Goal: Information Seeking & Learning: Learn about a topic

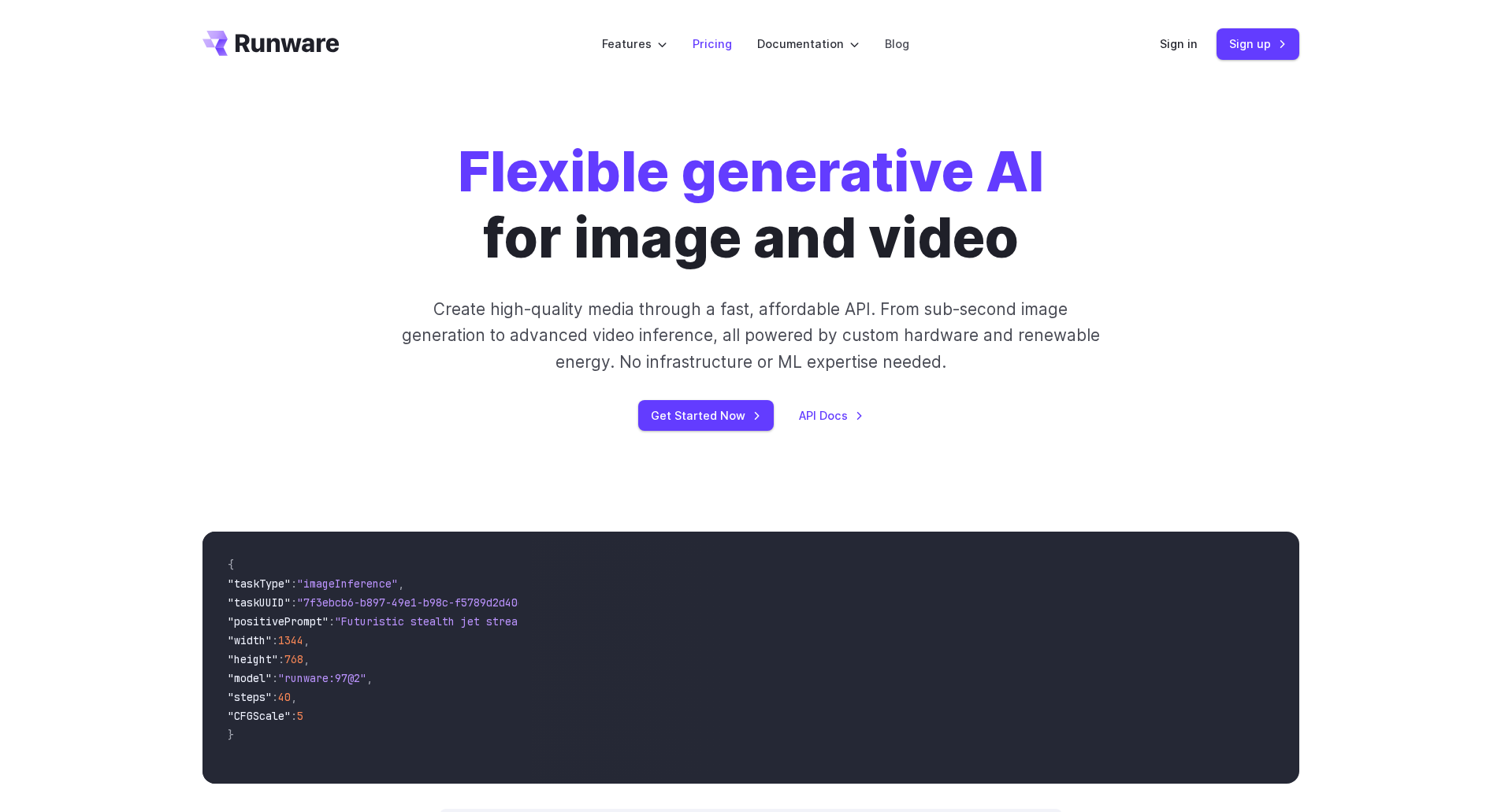
click at [719, 45] on link "Pricing" at bounding box center [712, 44] width 39 height 18
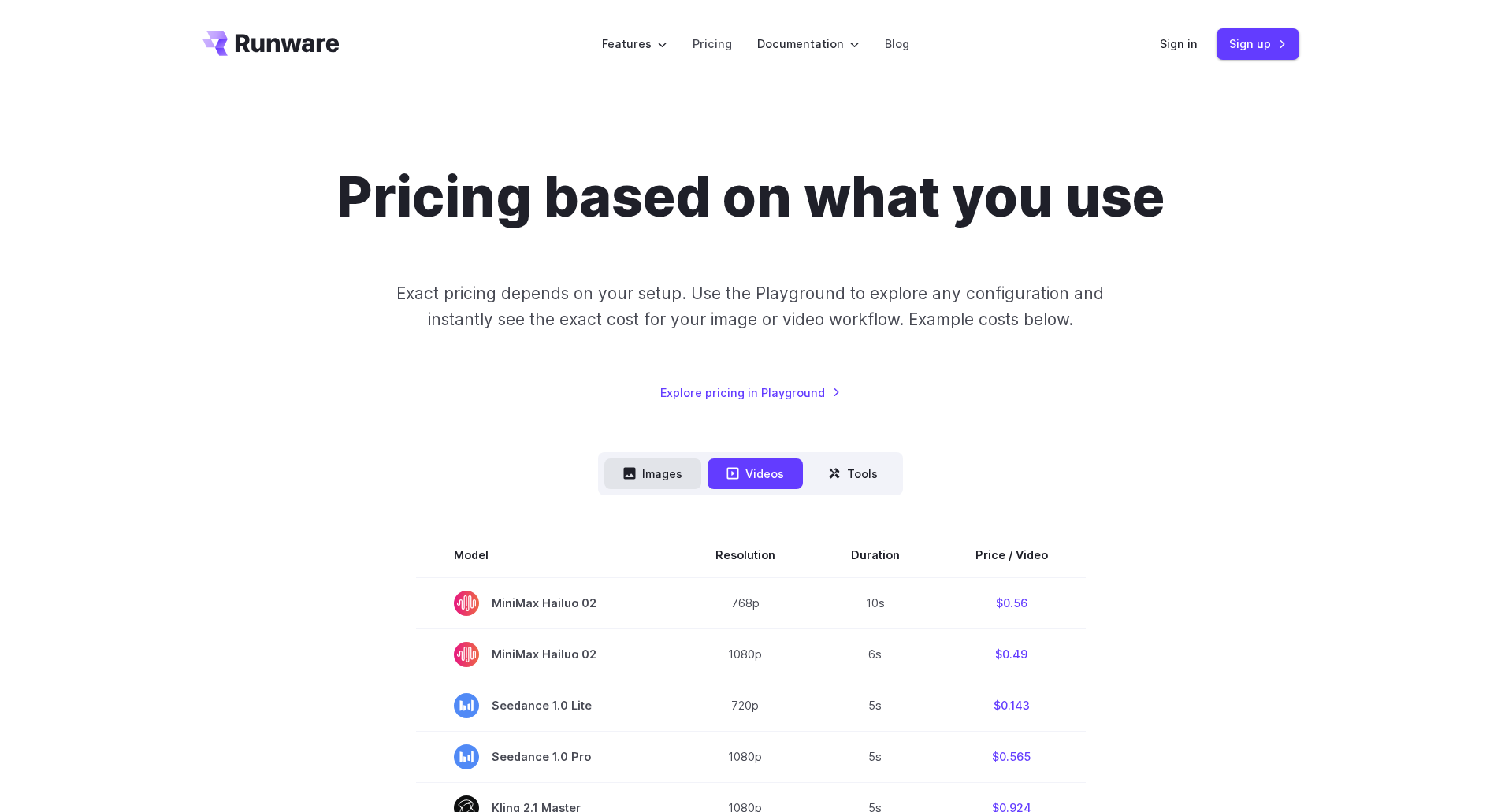
click at [628, 472] on icon at bounding box center [630, 474] width 12 height 12
click at [659, 467] on button "Images" at bounding box center [652, 474] width 97 height 31
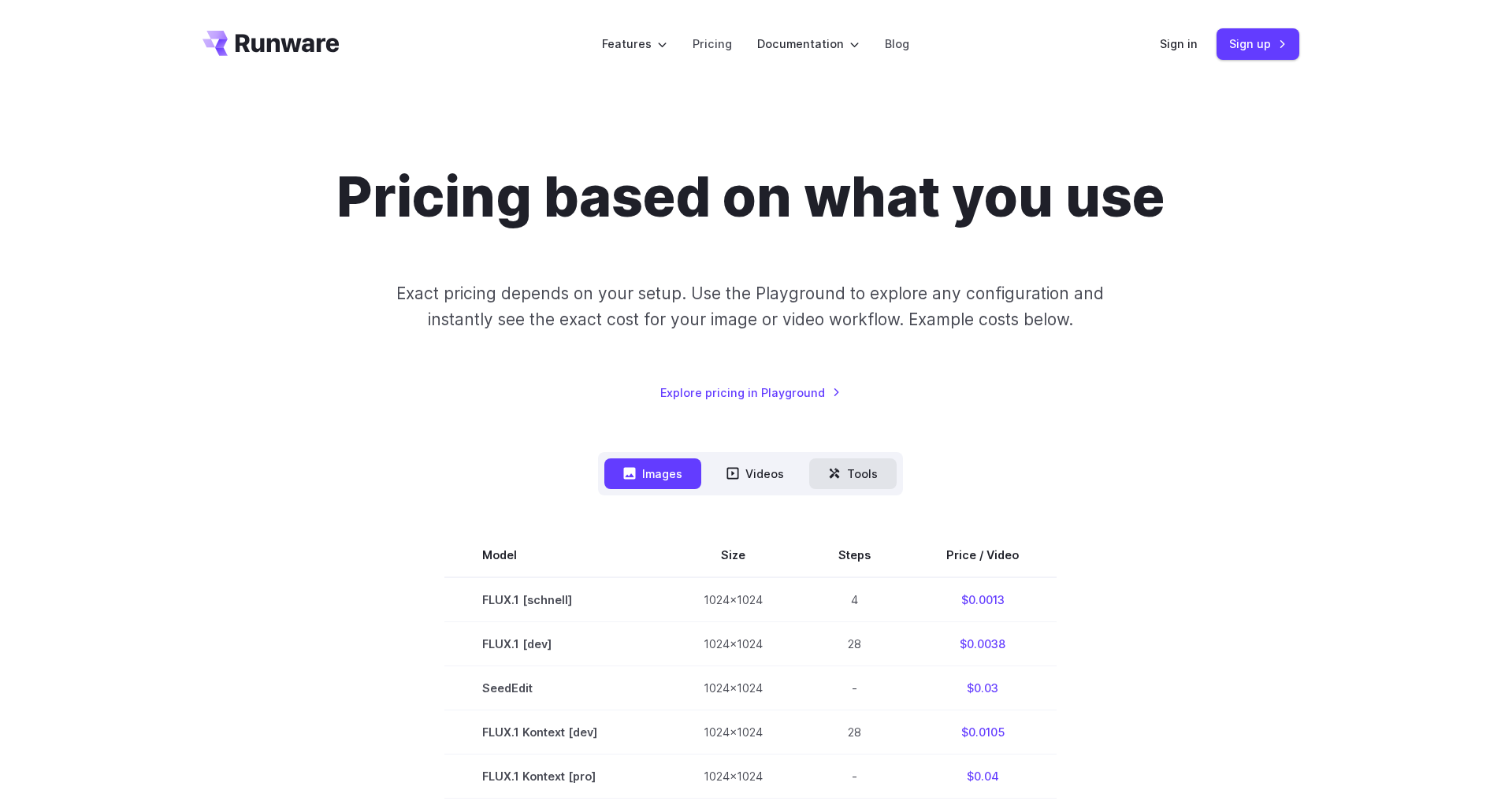
click at [871, 469] on button "Tools" at bounding box center [853, 474] width 87 height 31
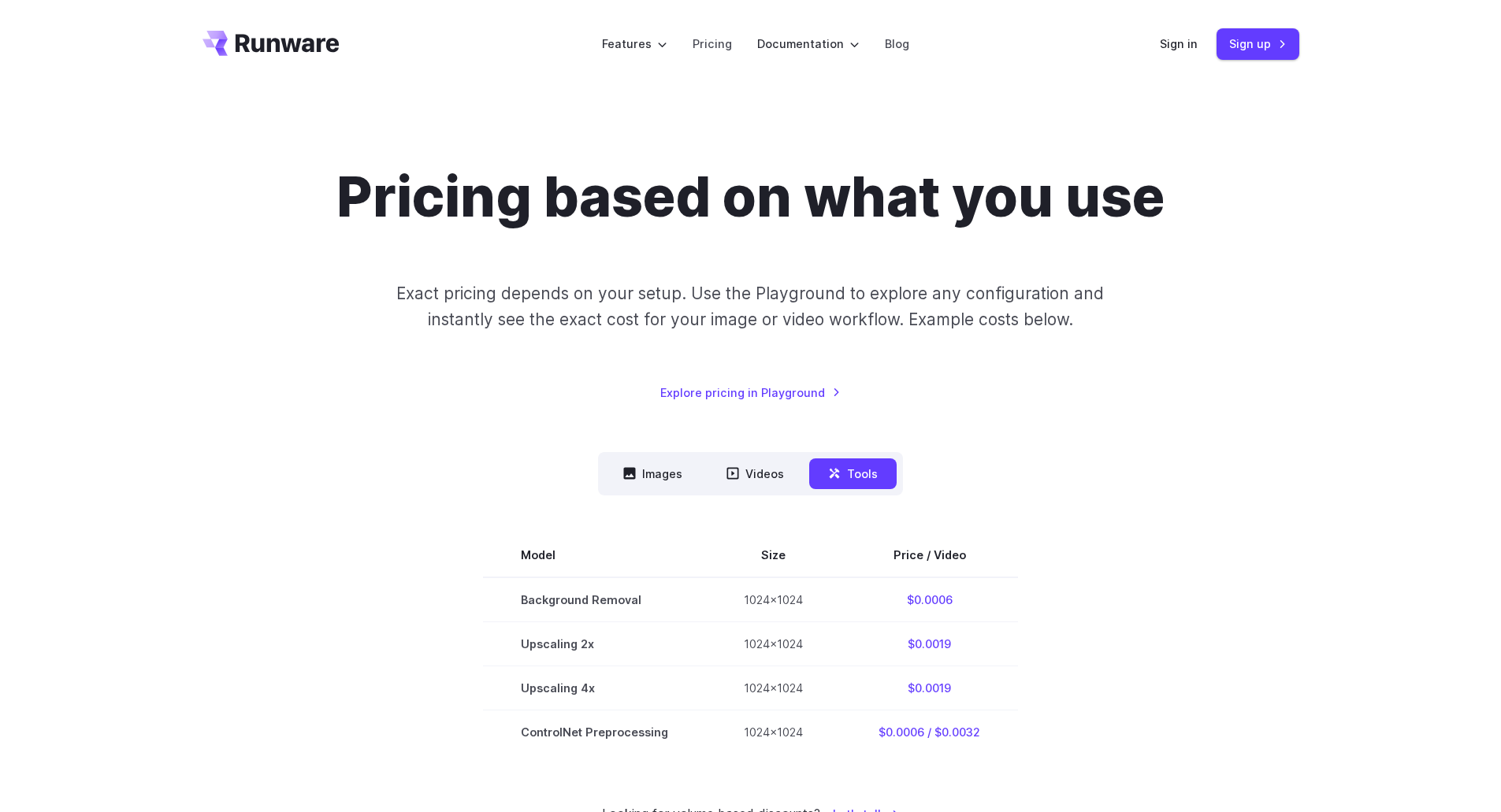
scroll to position [262, 0]
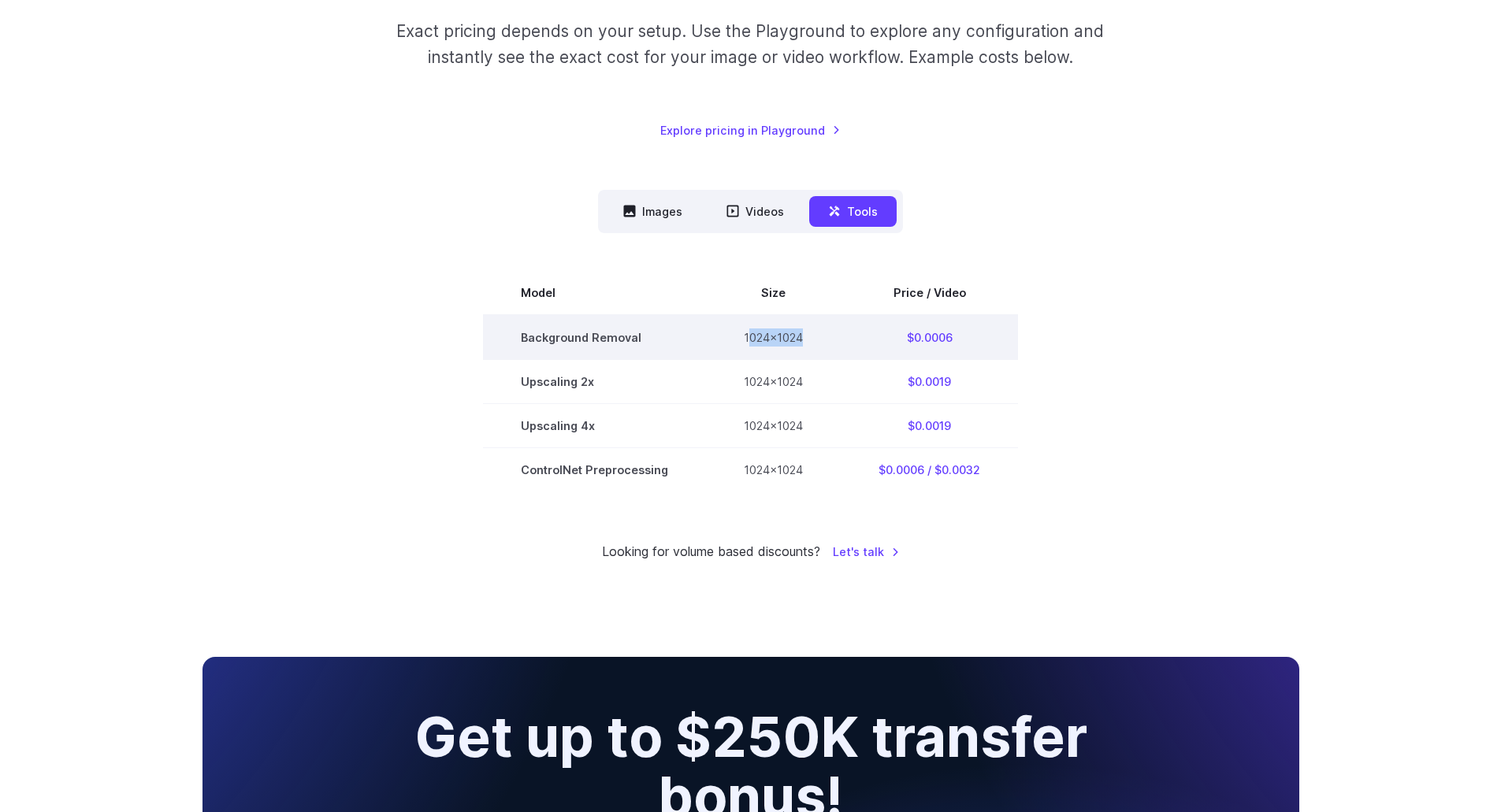
drag, startPoint x: 748, startPoint y: 336, endPoint x: 815, endPoint y: 340, distance: 67.1
click at [812, 340] on td "1024x1024" at bounding box center [773, 337] width 135 height 45
click at [815, 340] on td "1024x1024" at bounding box center [773, 337] width 135 height 45
drag, startPoint x: 815, startPoint y: 340, endPoint x: 969, endPoint y: 336, distance: 154.1
click at [969, 336] on tr "Background Removal 1024x1024 $0.0006" at bounding box center [750, 337] width 535 height 45
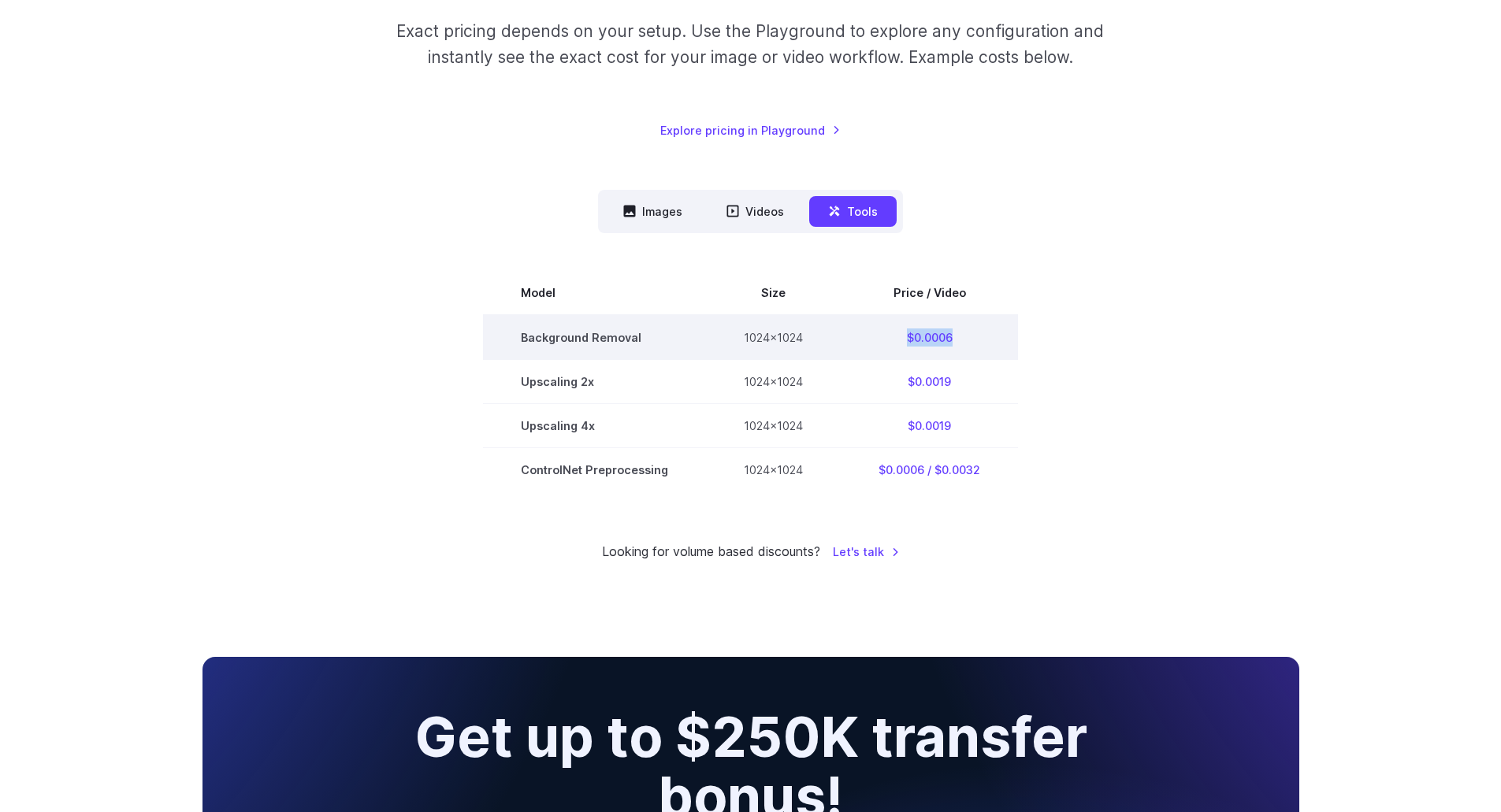
click at [972, 336] on td "$0.0006" at bounding box center [929, 337] width 178 height 45
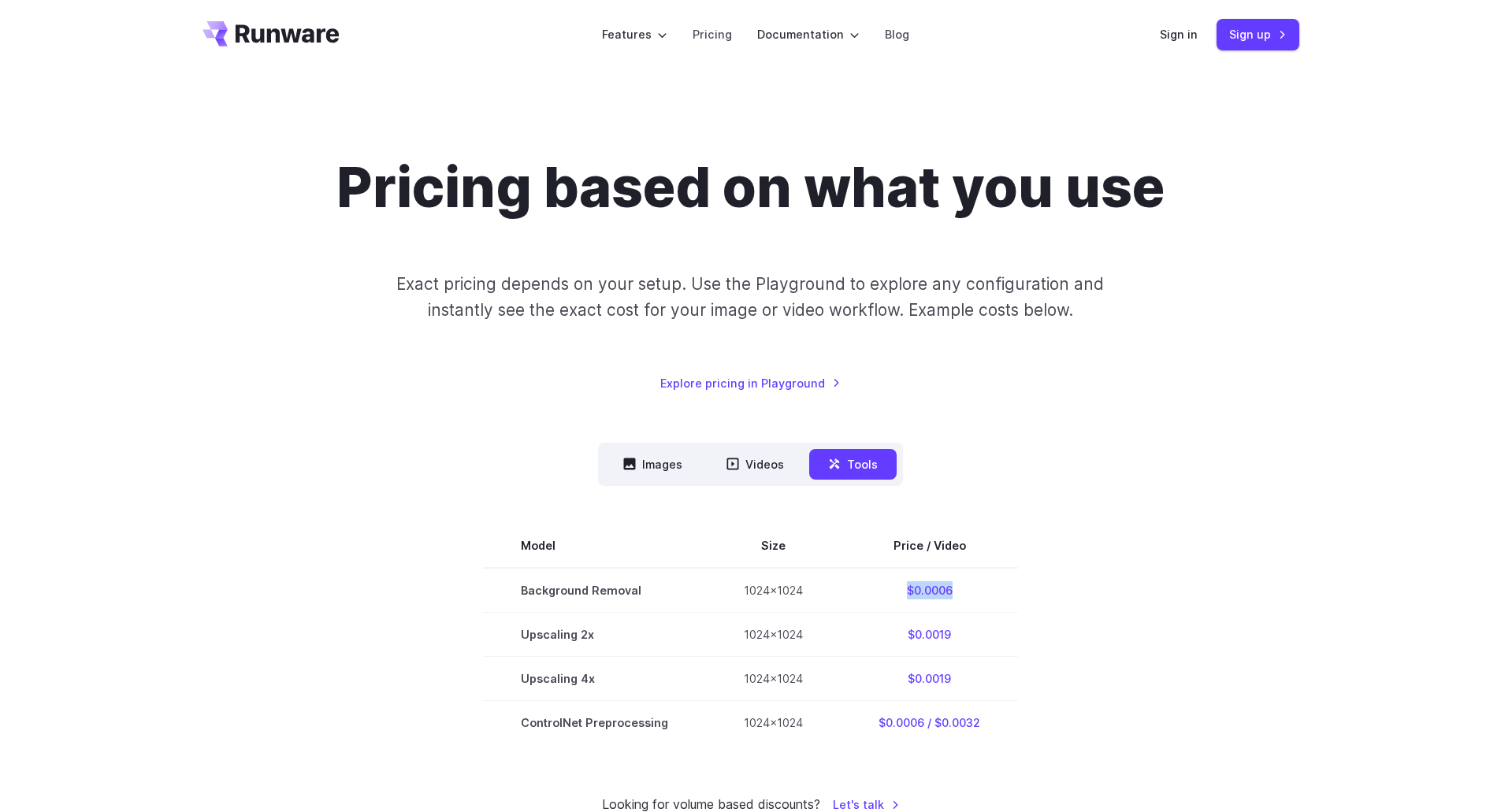
scroll to position [0, 0]
